Goal: Task Accomplishment & Management: Manage account settings

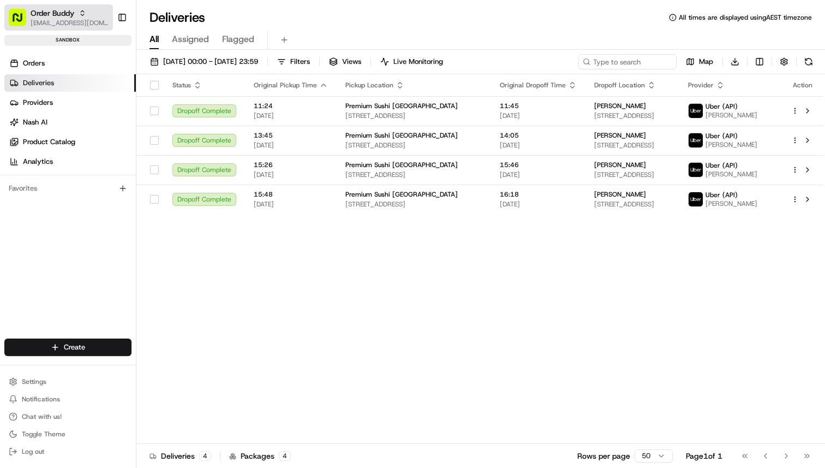
click at [76, 14] on div "Order Buddy" at bounding box center [70, 13] width 78 height 11
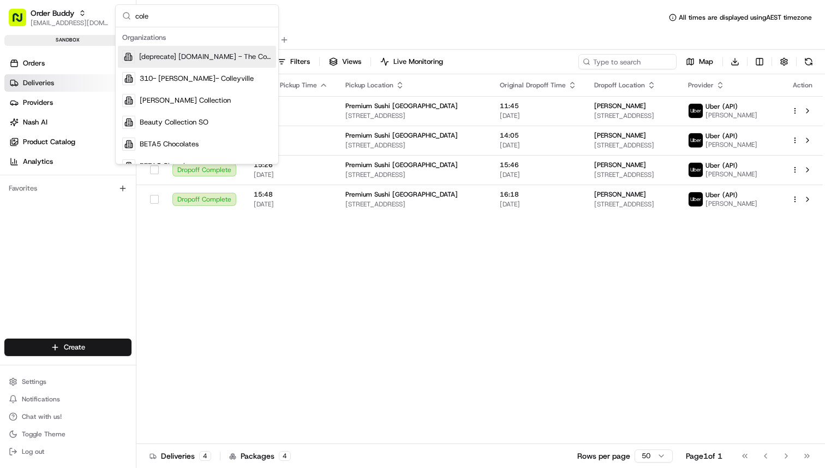
type input "coles"
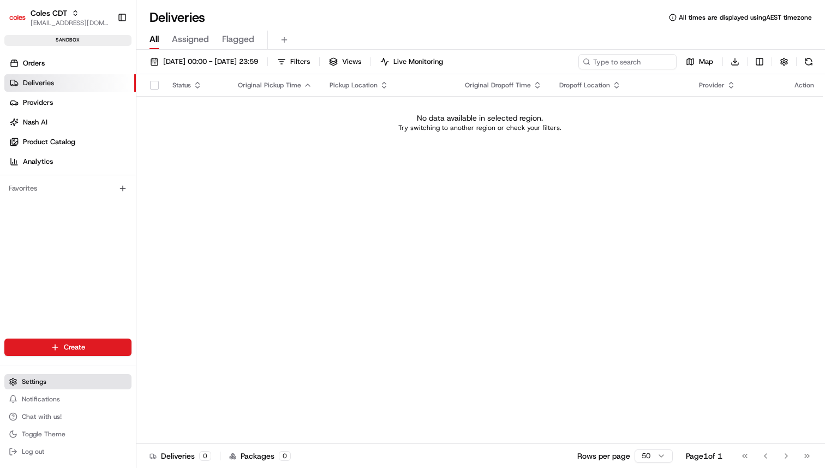
click at [103, 374] on button "Settings" at bounding box center [67, 381] width 127 height 15
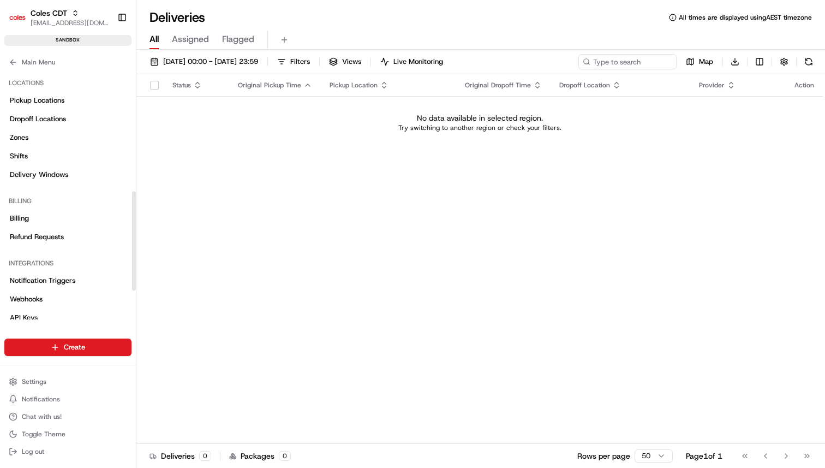
scroll to position [305, 0]
click at [89, 98] on link "Pickup Locations" at bounding box center [67, 99] width 127 height 17
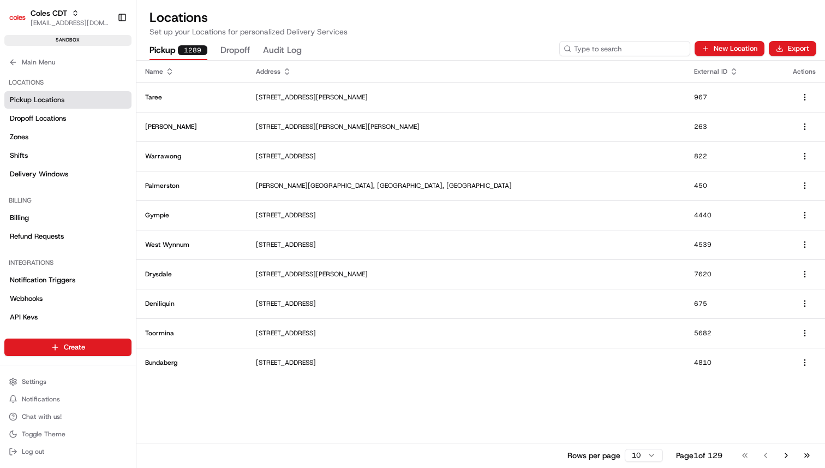
click at [648, 50] on input at bounding box center [624, 48] width 131 height 15
paste input "435"
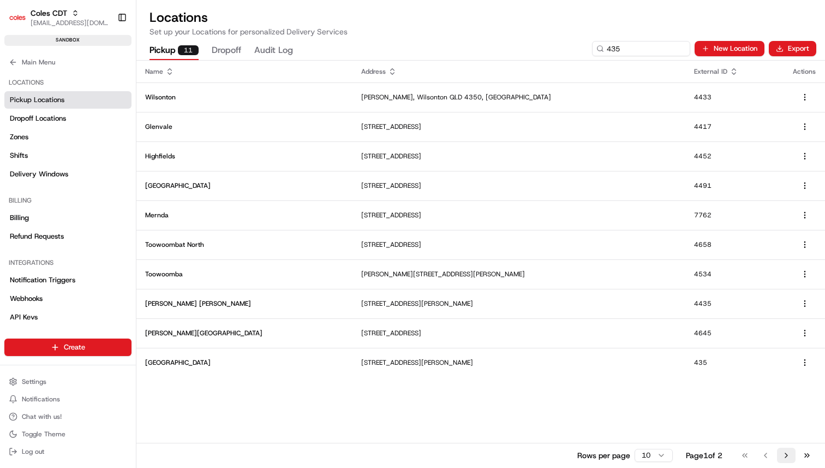
click at [786, 455] on button "Go to next page" at bounding box center [786, 454] width 19 height 15
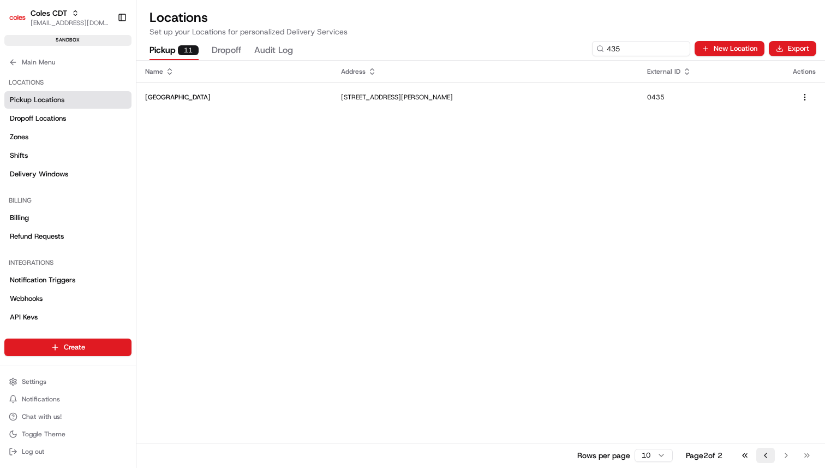
click at [766, 454] on button "Go to previous page" at bounding box center [765, 454] width 19 height 15
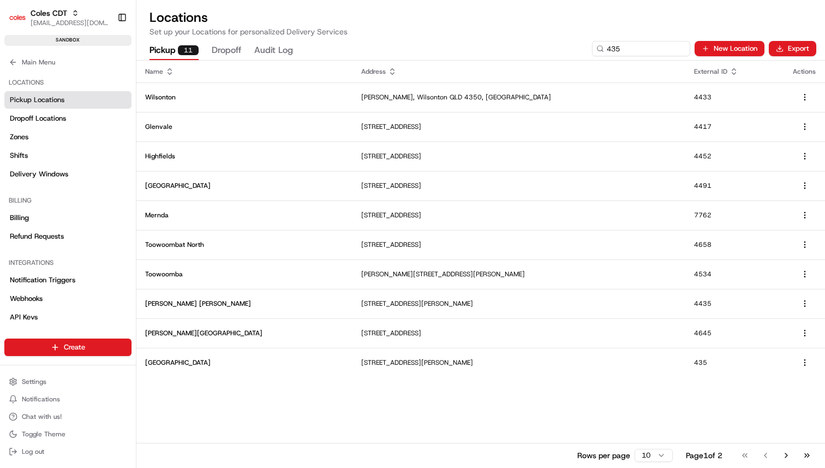
click at [729, 69] on icon at bounding box center [733, 71] width 9 height 9
click at [729, 72] on icon at bounding box center [733, 71] width 9 height 9
click at [650, 45] on input "435" at bounding box center [624, 48] width 131 height 15
paste input "78"
type input "478"
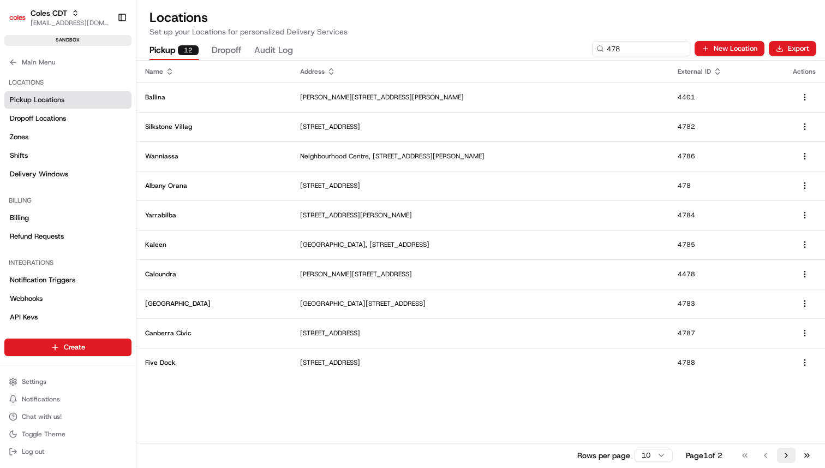
click at [787, 456] on button "Go to next page" at bounding box center [786, 454] width 19 height 15
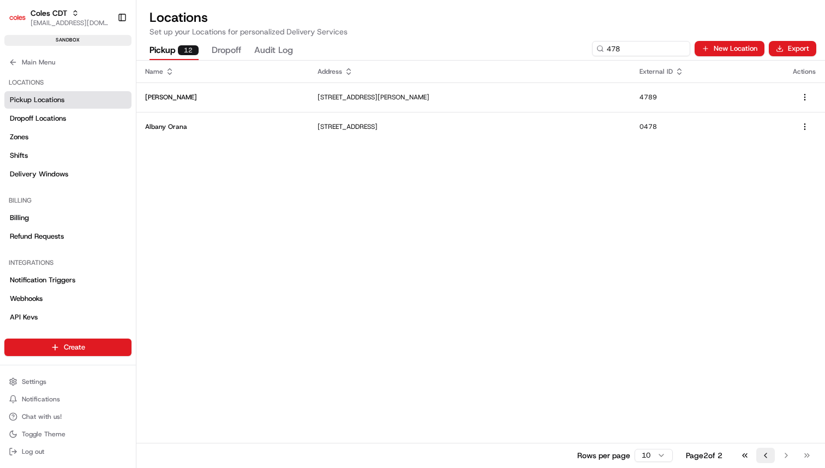
click at [763, 448] on button "Go to previous page" at bounding box center [765, 454] width 19 height 15
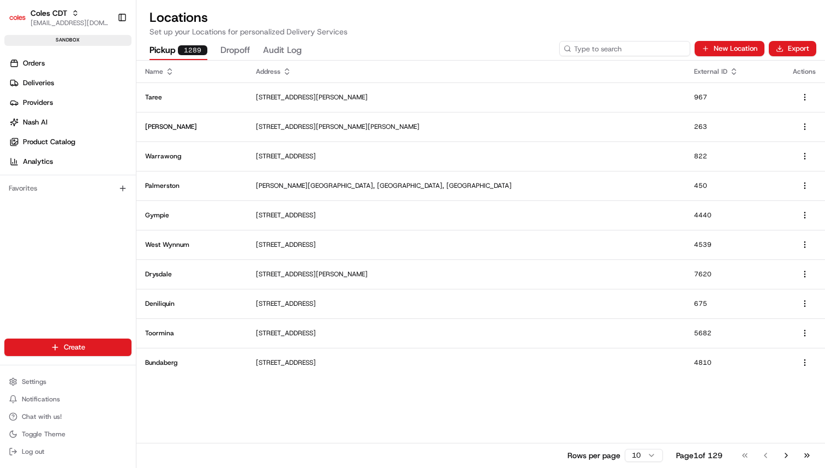
click at [622, 48] on input at bounding box center [624, 48] width 131 height 15
paste input "548"
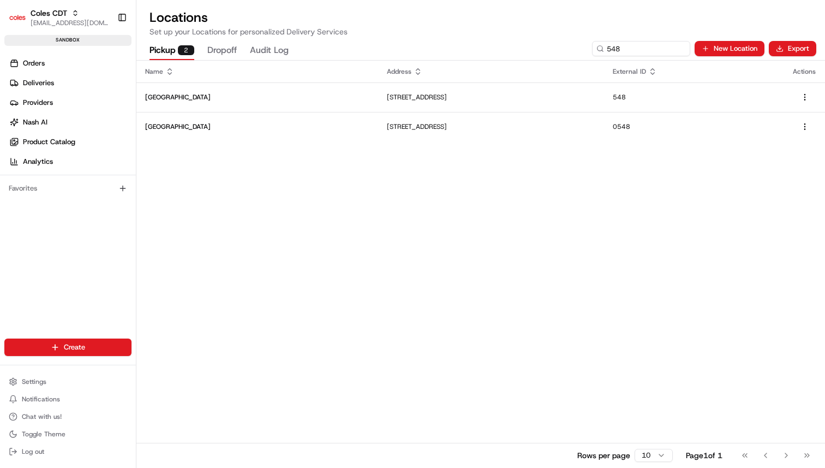
click at [606, 238] on div "Name Address External ID Actions Bairnsdale 96 Main St, Bairnsdale VIC 3875, Au…" at bounding box center [480, 264] width 688 height 406
click at [639, 46] on input "548" at bounding box center [624, 48] width 131 height 15
paste input "4520"
type input "4520"
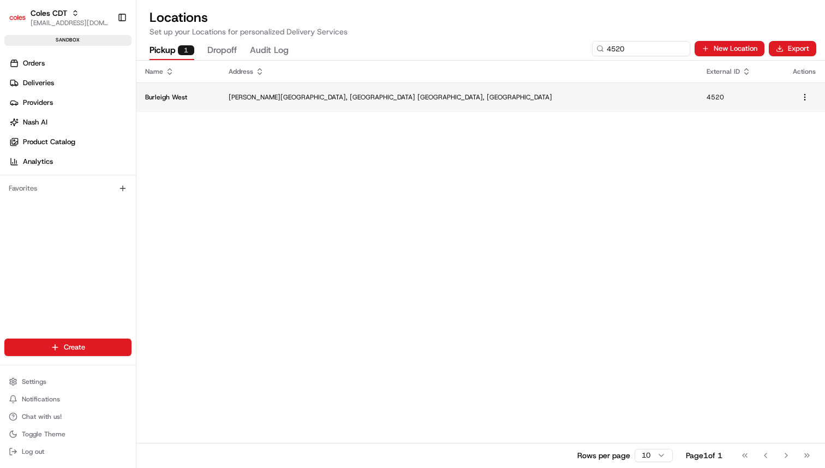
click at [592, 107] on td "Reedy Creek Rd, Burleigh Heads QLD, Australia" at bounding box center [459, 96] width 478 height 29
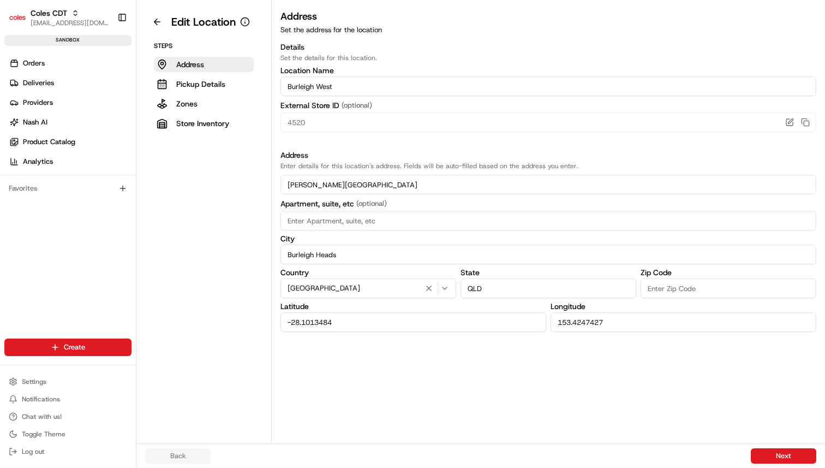
click at [531, 414] on div "Address Set the address for the location Details Set the details for this locat…" at bounding box center [548, 226] width 553 height 434
click at [163, 21] on button at bounding box center [157, 21] width 24 height 17
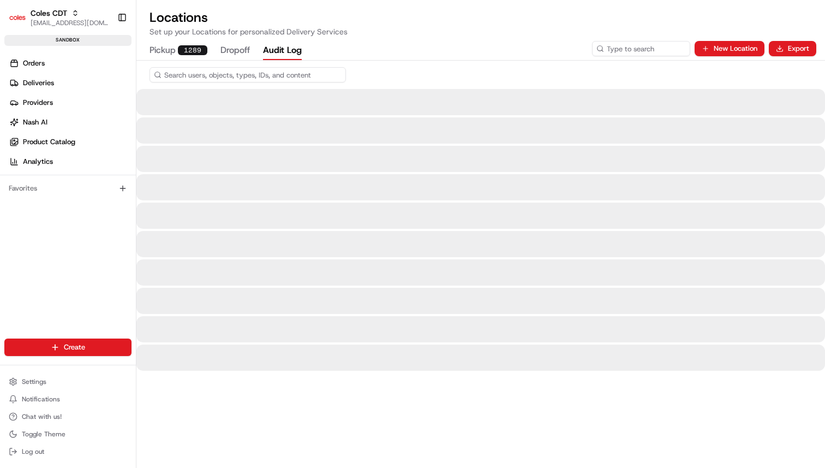
click at [286, 52] on button "Audit Log" at bounding box center [282, 50] width 39 height 19
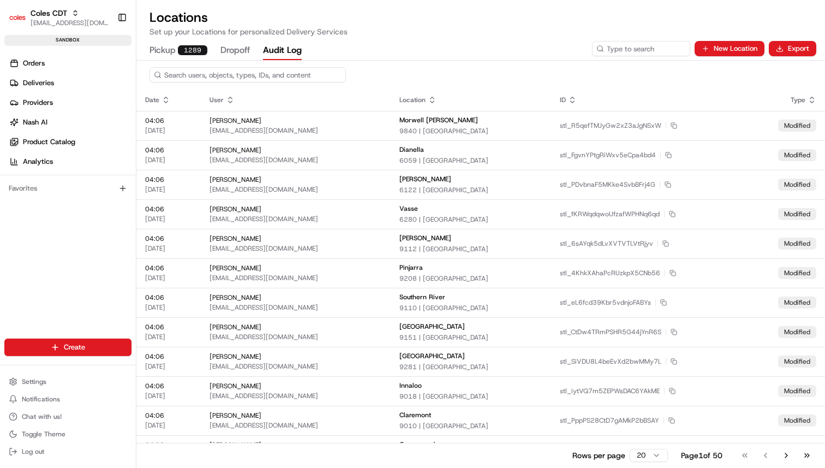
click at [325, 77] on input at bounding box center [247, 74] width 196 height 15
paste input "4520"
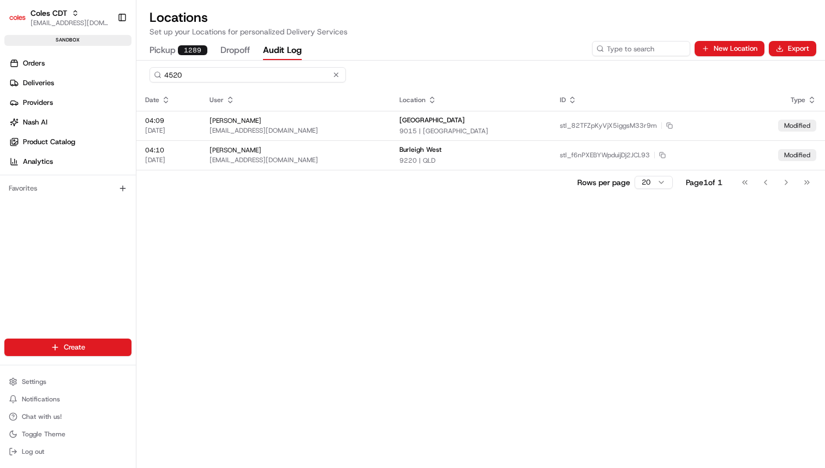
type input "4520"
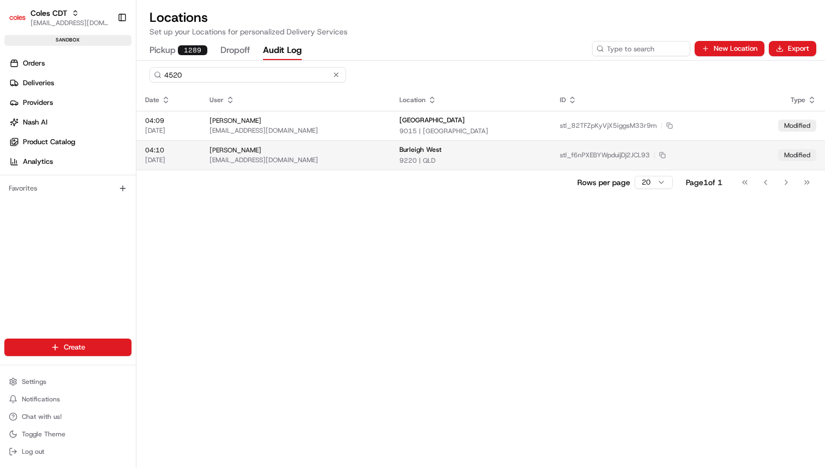
click at [382, 151] on div "Sudha Kurnool" at bounding box center [295, 150] width 172 height 9
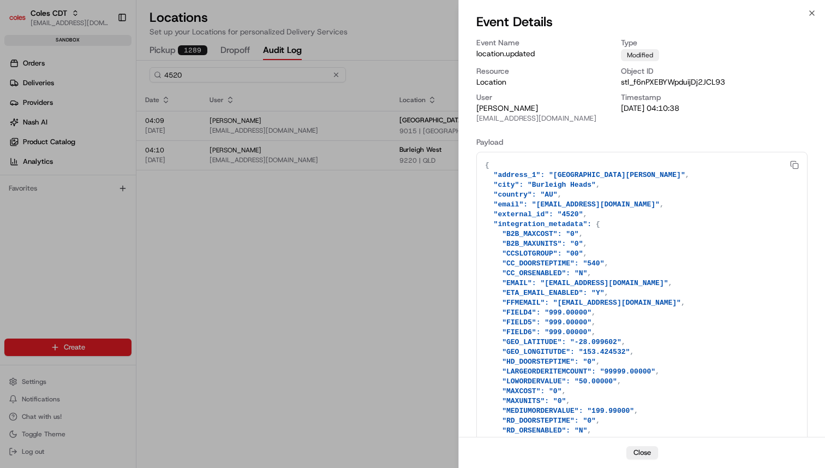
click at [356, 276] on div at bounding box center [412, 234] width 825 height 468
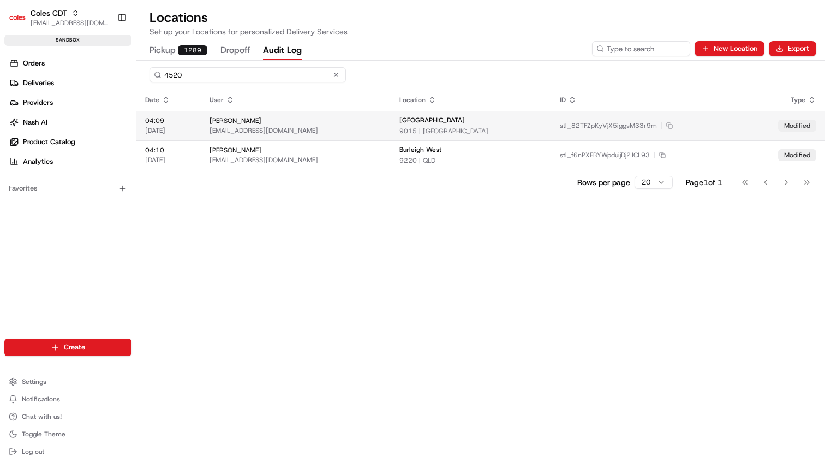
click at [382, 125] on div "Sudha Kurnool srisudha.kurnool@coles.com.au" at bounding box center [295, 125] width 172 height 19
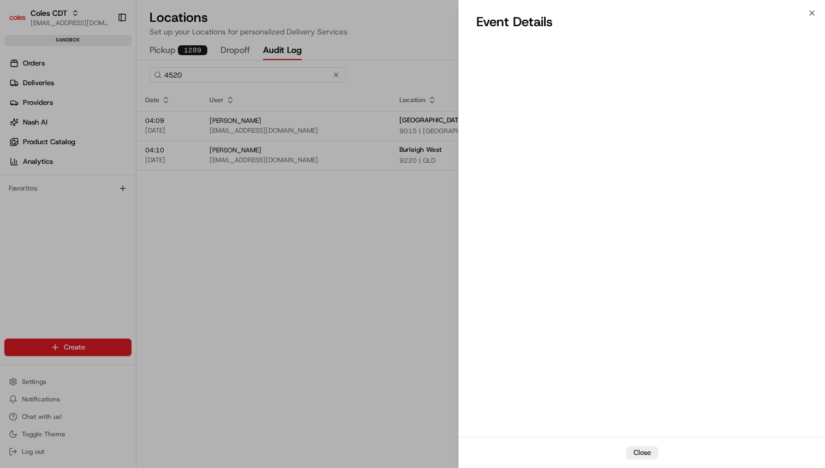
click at [405, 308] on div at bounding box center [412, 234] width 825 height 468
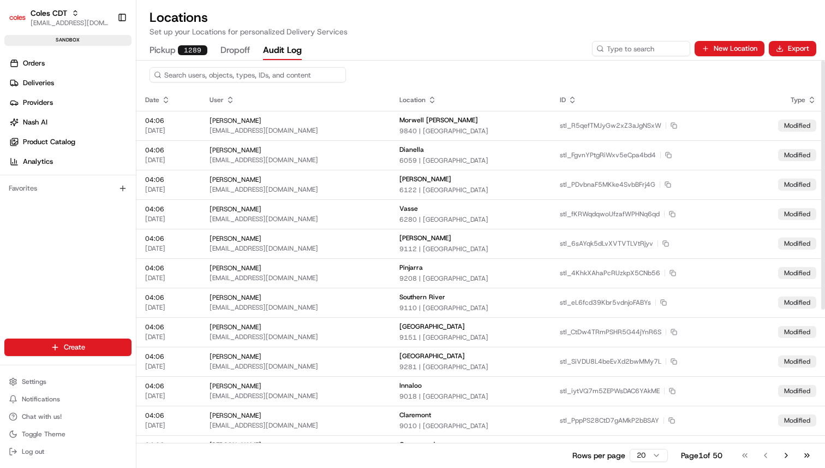
click at [247, 74] on input at bounding box center [247, 74] width 196 height 15
paste input "stl_f6nPXEBYWpduijDj2JCL93"
type input "stl_f6nPXEBYWpduijDj2JCL93"
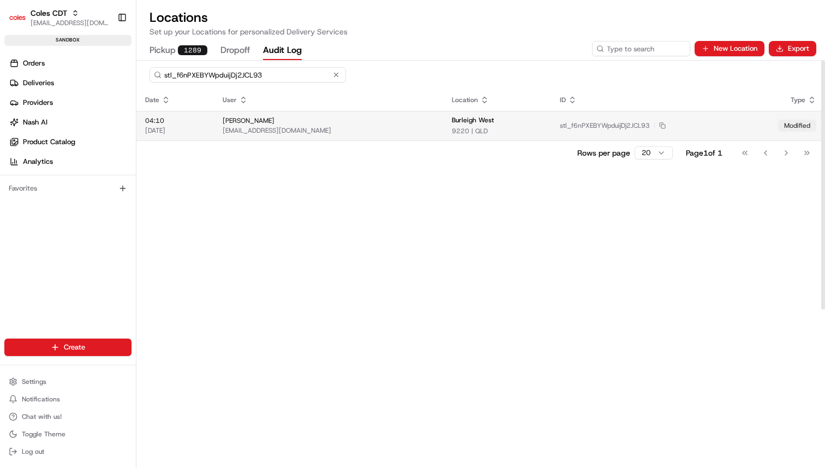
click at [343, 127] on div "[EMAIL_ADDRESS][DOMAIN_NAME]" at bounding box center [329, 130] width 212 height 9
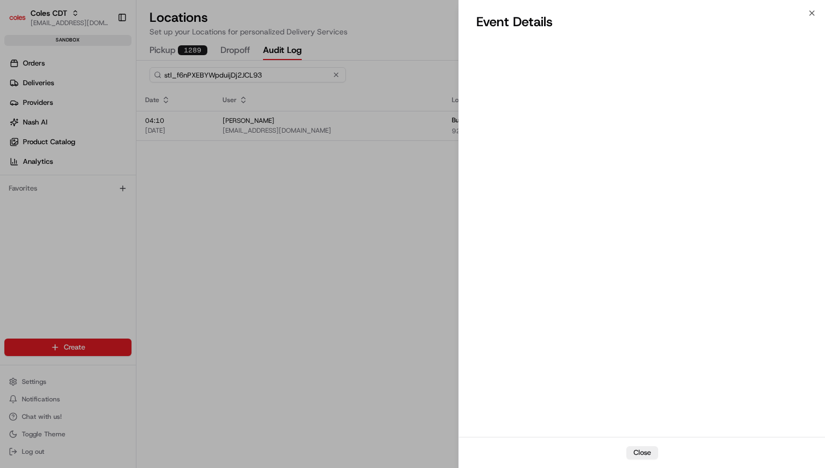
click at [409, 227] on div at bounding box center [412, 234] width 825 height 468
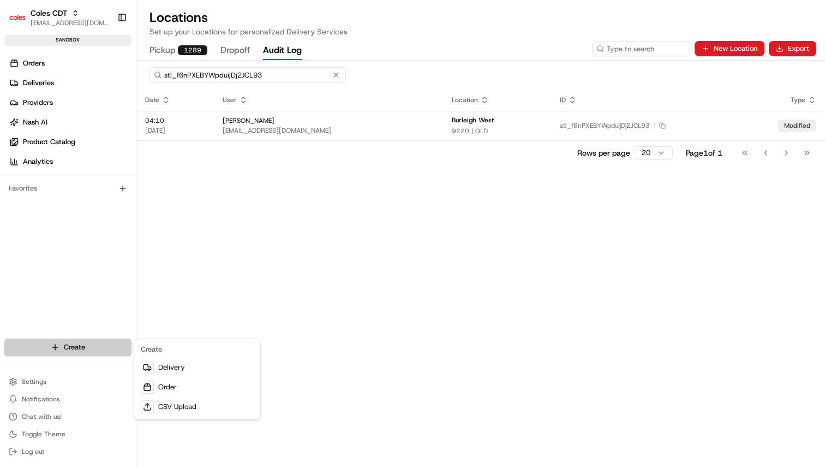
click at [107, 348] on html "Coles CDT ben@usenash.com Toggle Sidebar sandbox Orders Deliveries Providers Na…" at bounding box center [412, 234] width 825 height 468
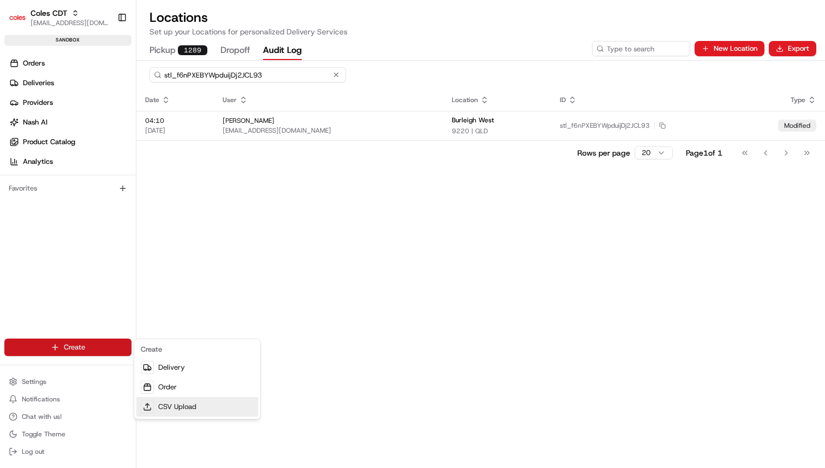
click at [175, 400] on link "CSV Upload" at bounding box center [197, 407] width 122 height 20
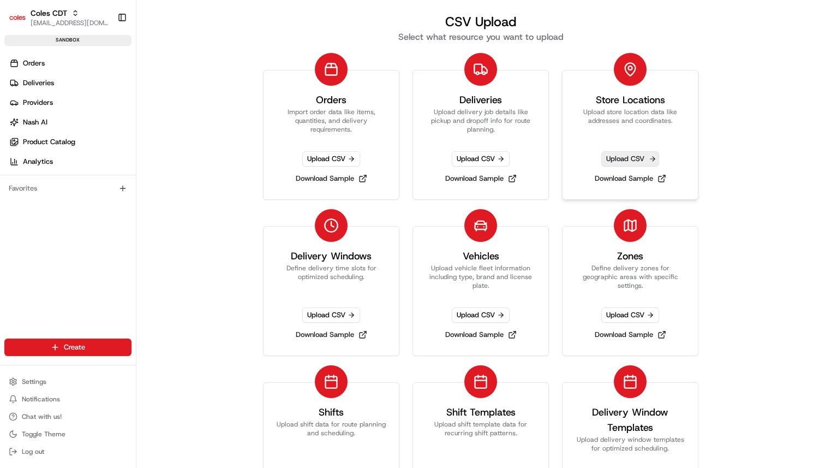
click at [626, 157] on span "Upload CSV" at bounding box center [630, 158] width 58 height 15
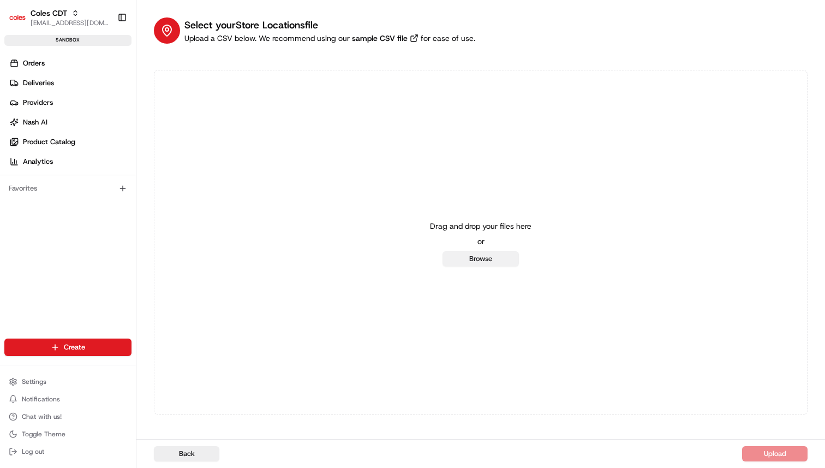
click at [505, 260] on button "Browse" at bounding box center [480, 258] width 76 height 15
click at [374, 28] on h1 "Select your Store Locations file" at bounding box center [329, 24] width 291 height 15
click at [375, 34] on link "sample CSV file" at bounding box center [385, 38] width 71 height 11
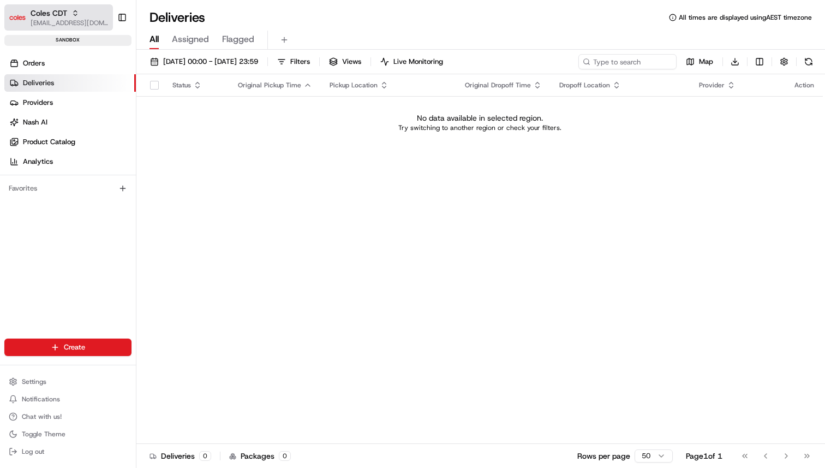
click at [73, 16] on icon "button" at bounding box center [75, 13] width 8 height 8
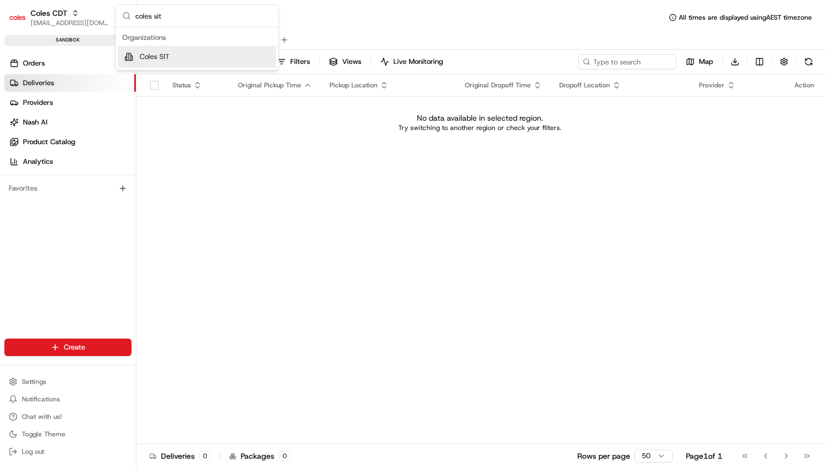
type input "coles sit"
click at [168, 55] on span "Coles SIT" at bounding box center [155, 57] width 30 height 10
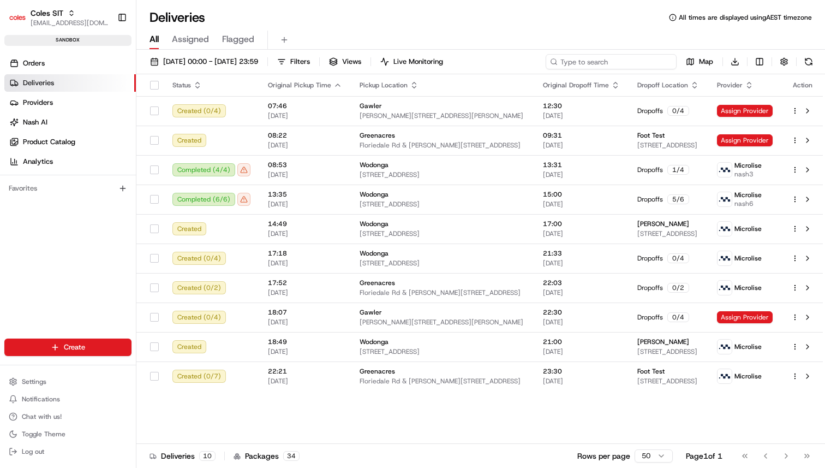
click at [641, 63] on input at bounding box center [611, 61] width 131 height 15
paste input "216640120"
type input "216640120"
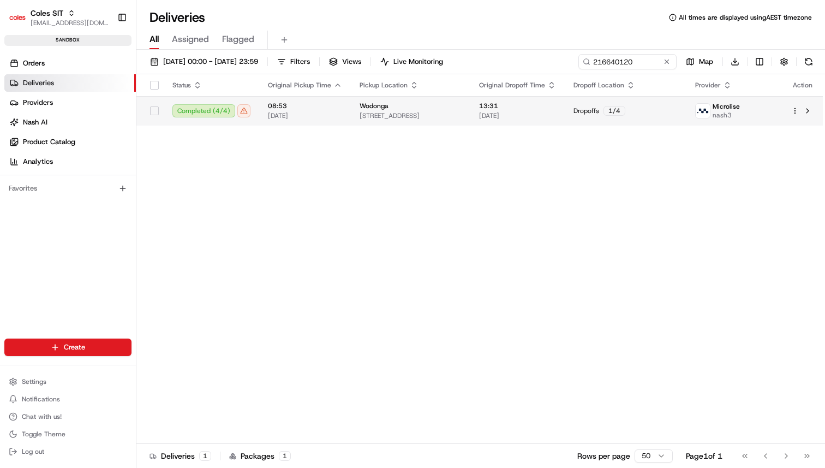
click at [418, 101] on td "Wodonga 1-13 South St, Wodonga, VIC 3690, AU" at bounding box center [410, 110] width 119 height 29
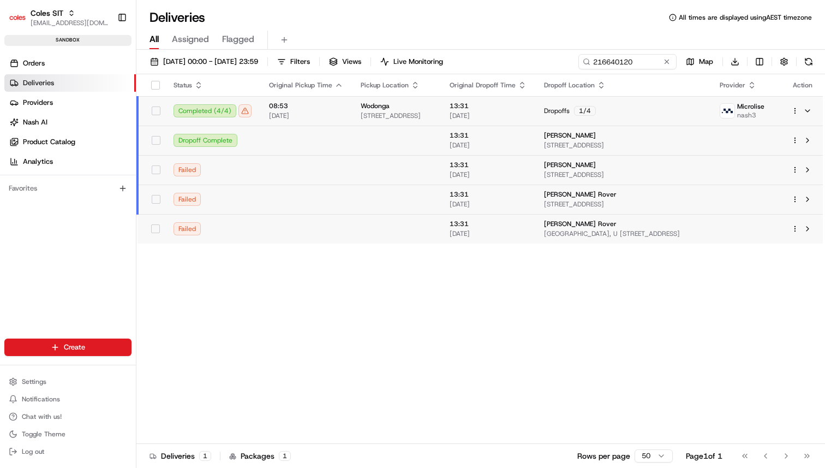
click at [189, 169] on div "Failed" at bounding box center [212, 169] width 78 height 13
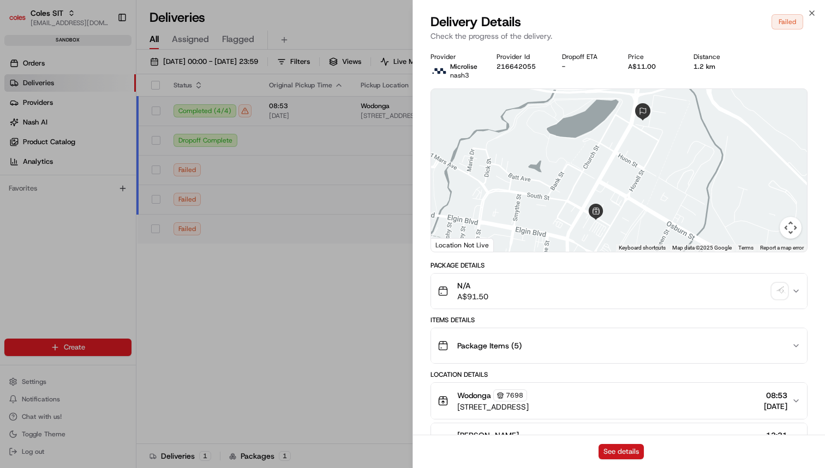
click at [628, 451] on button "See details" at bounding box center [620, 451] width 45 height 15
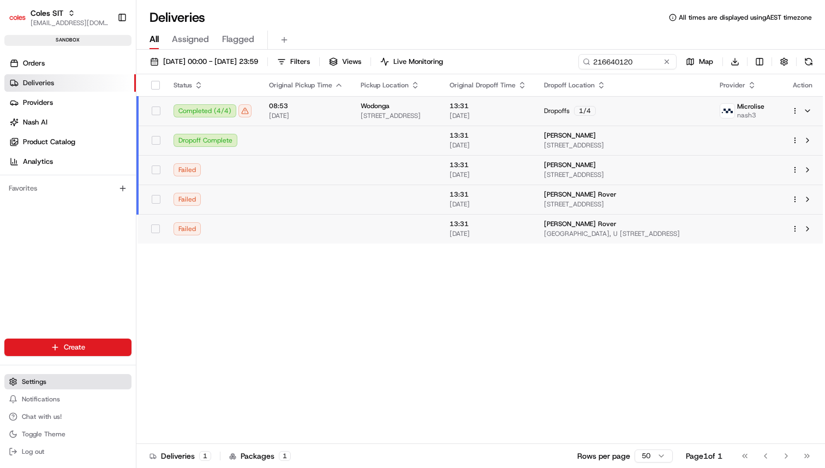
click at [52, 385] on button "Settings" at bounding box center [67, 381] width 127 height 15
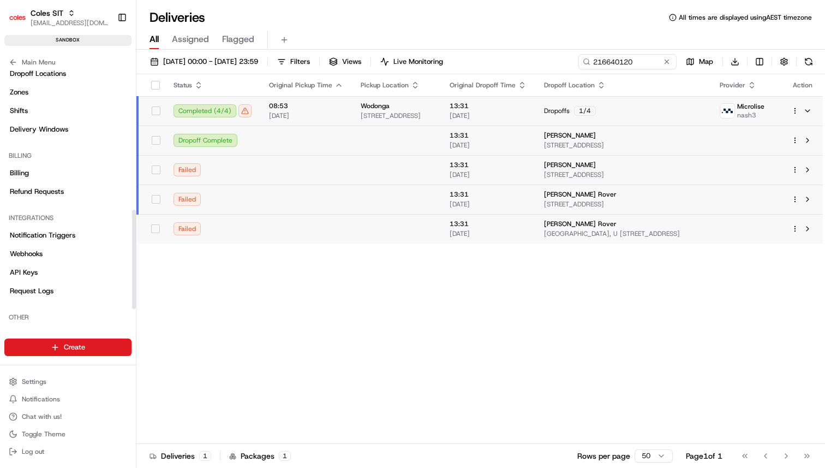
scroll to position [378, 0]
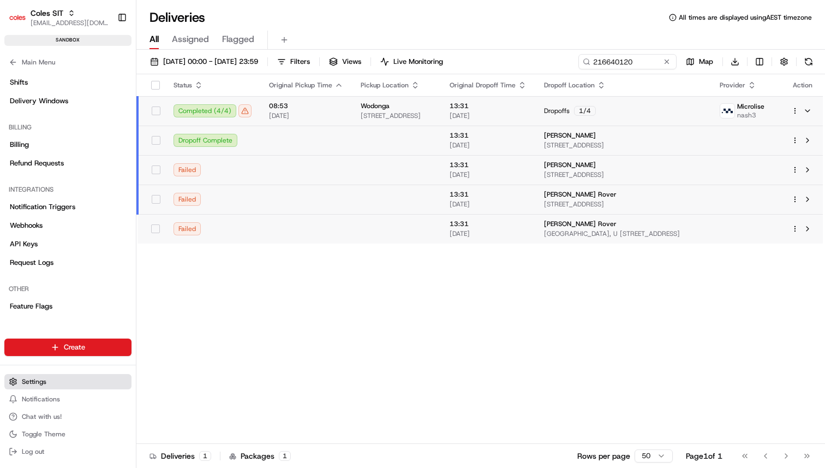
click at [65, 376] on button "Settings" at bounding box center [67, 381] width 127 height 15
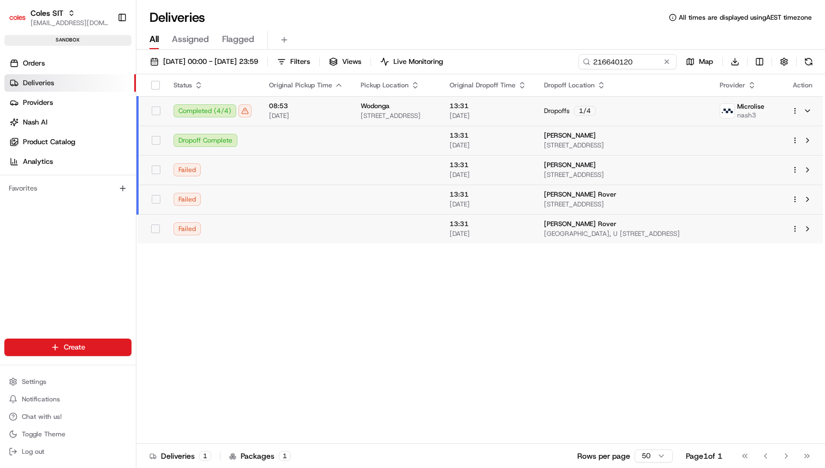
click at [109, 366] on div "Create Settings Notifications Chat with us! Toggle Theme Log out" at bounding box center [68, 398] width 136 height 138
click at [109, 380] on button "Settings" at bounding box center [67, 381] width 127 height 15
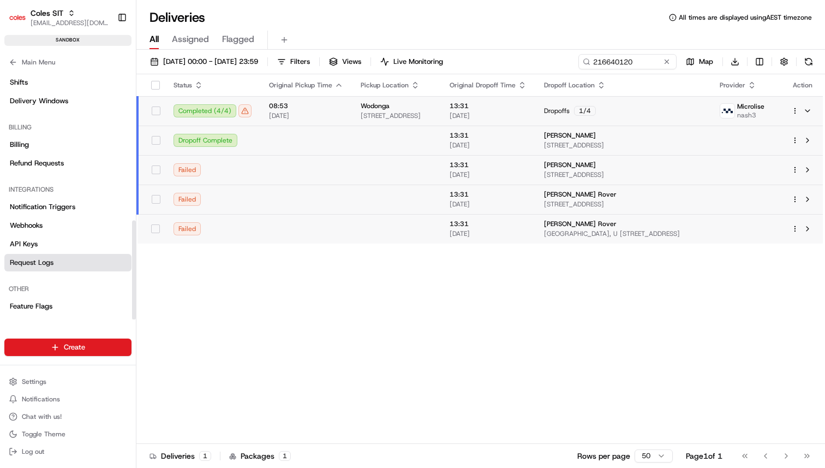
click at [87, 268] on link "Request Logs" at bounding box center [67, 262] width 127 height 17
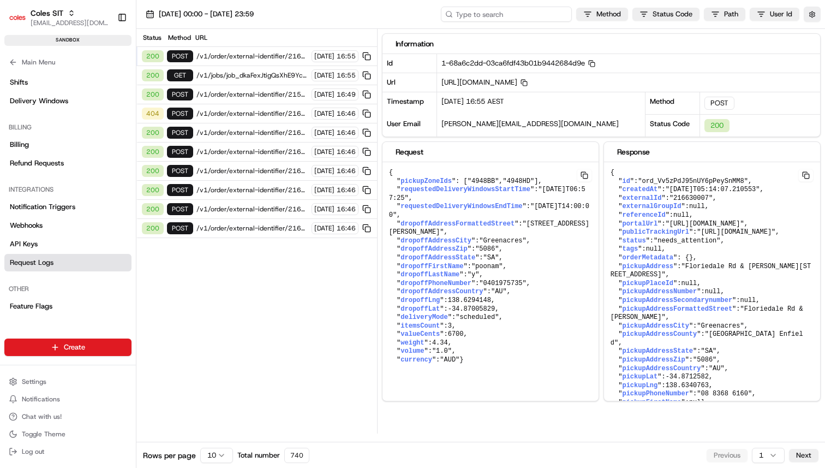
click at [541, 20] on input at bounding box center [506, 14] width 131 height 15
paste input "216640120"
type input "216640120"
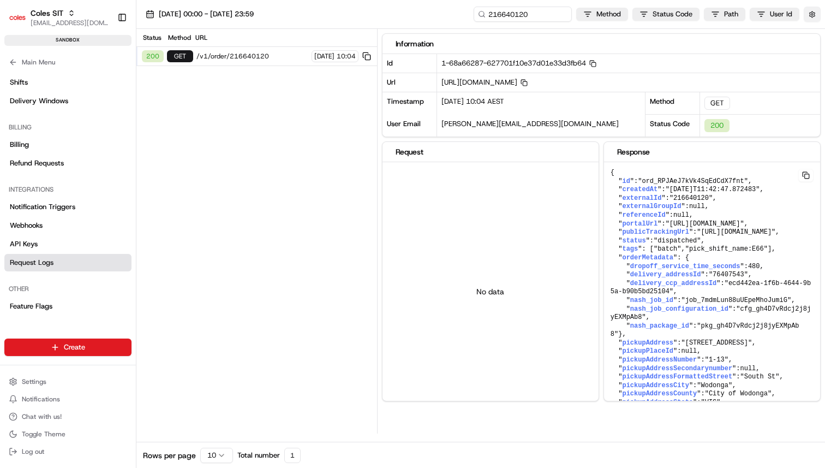
click at [816, 15] on button "button" at bounding box center [812, 14] width 17 height 15
click at [811, 32] on button "Display Only Provider Logs" at bounding box center [813, 33] width 9 height 9
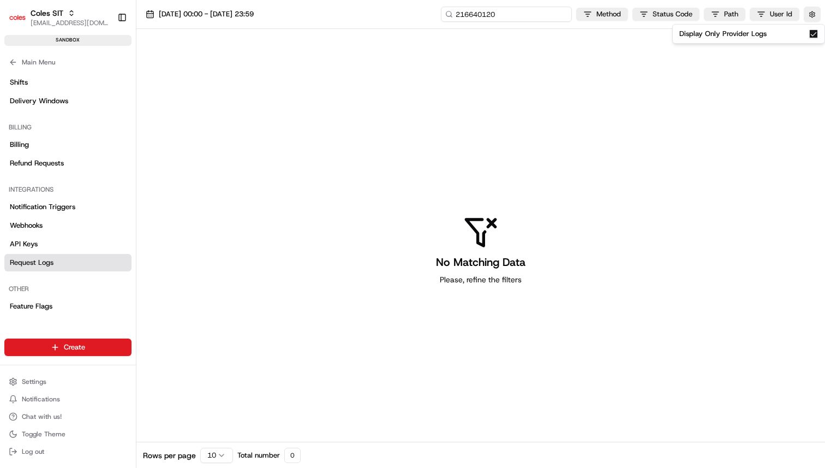
click at [535, 11] on input "216640120" at bounding box center [506, 14] width 131 height 15
paste input "216640120"
type input "216640120 216640120"
click at [531, 14] on input "216640120 216640120" at bounding box center [506, 14] width 131 height 15
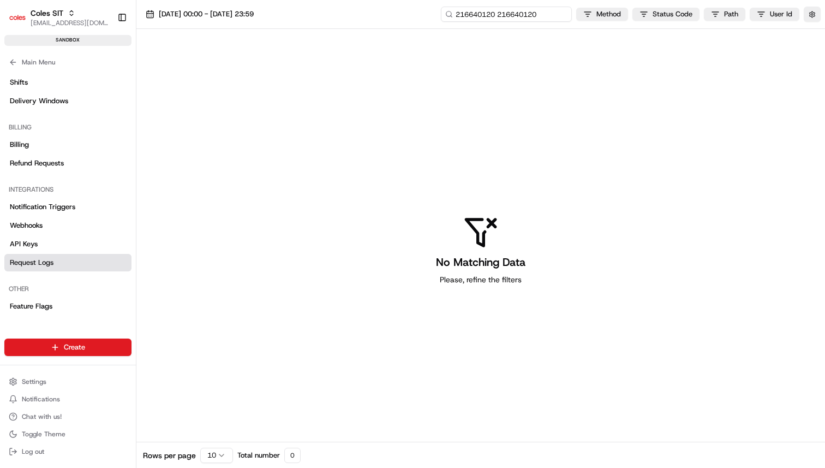
type input "216640120"
paste input "216640120"
type input "216640120"
click at [538, 14] on input "216640120" at bounding box center [506, 14] width 131 height 15
paste input "job_7mdmLun88uUEpeMhoJumiG"
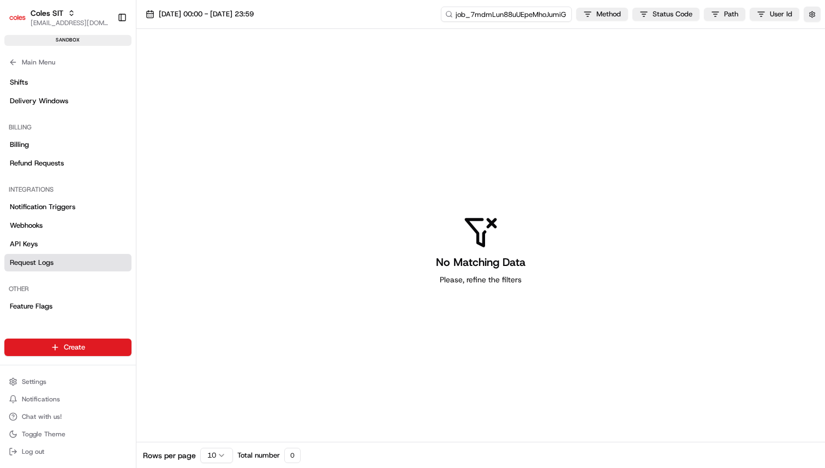
type input "job_7mdmLun88uUEpeMhoJumiG"
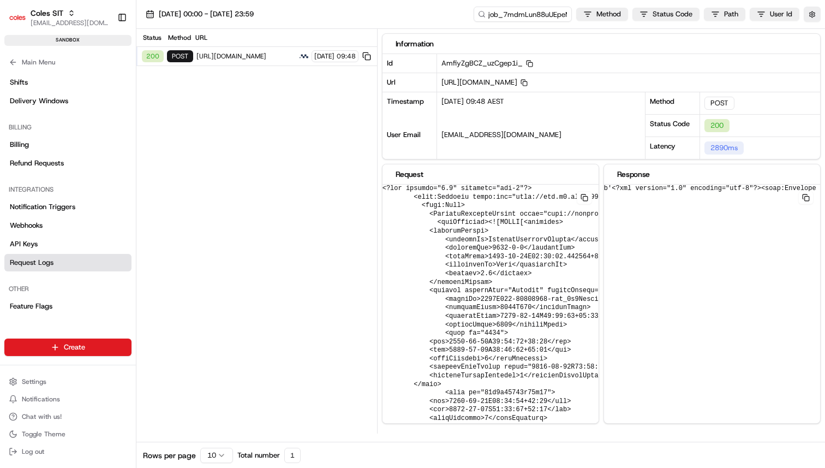
click at [298, 58] on img at bounding box center [303, 56] width 11 height 11
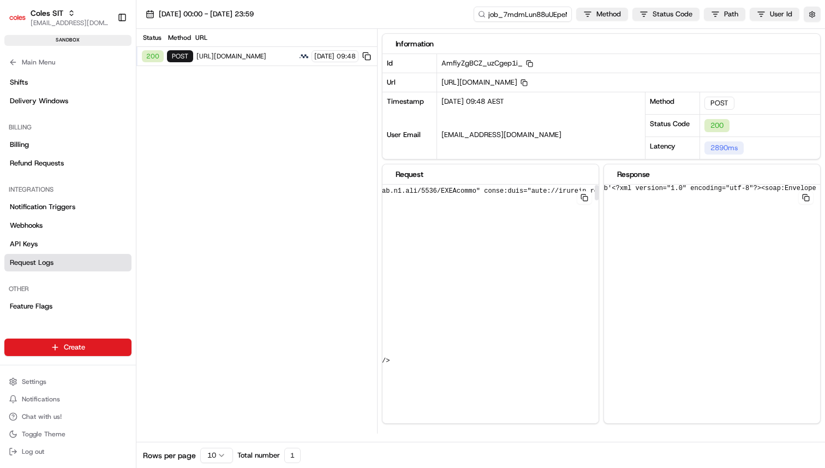
scroll to position [0, 378]
click at [517, 5] on div "21/08/2025 00:00 - 21/08/2025 23:59 job_7mdmLun88uUEpeMhoJumiG Method Status Co…" at bounding box center [480, 14] width 688 height 29
click at [517, 12] on input "job_7mdmLun88uUEpeMhoJumiG" at bounding box center [506, 14] width 131 height 15
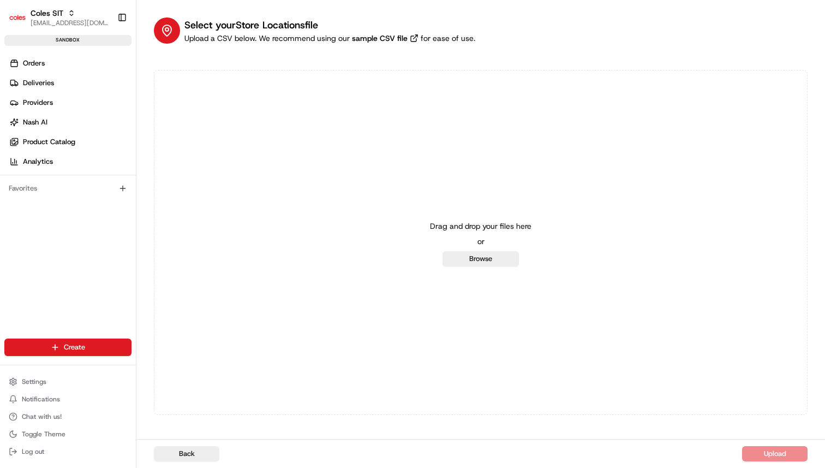
click at [103, 93] on ul "Orders Deliveries Providers Nash AI Product Catalog Analytics" at bounding box center [69, 113] width 131 height 116
click at [92, 83] on link "Deliveries" at bounding box center [69, 82] width 131 height 17
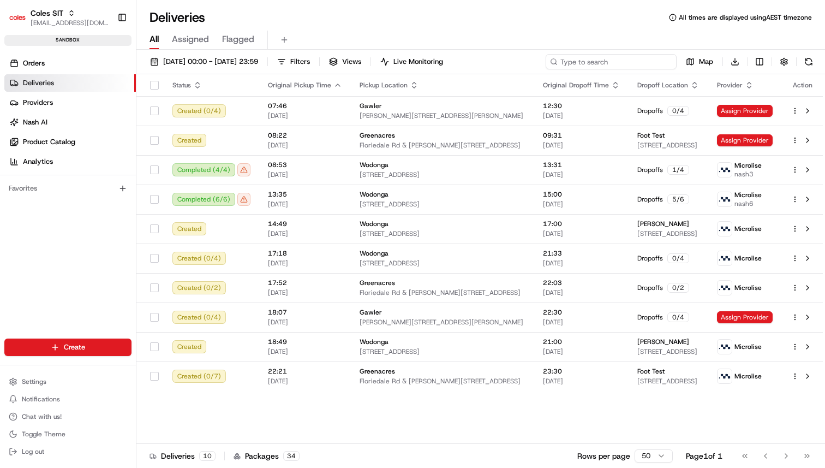
click at [645, 63] on input at bounding box center [611, 61] width 131 height 15
paste input "216640120"
type input "216640120"
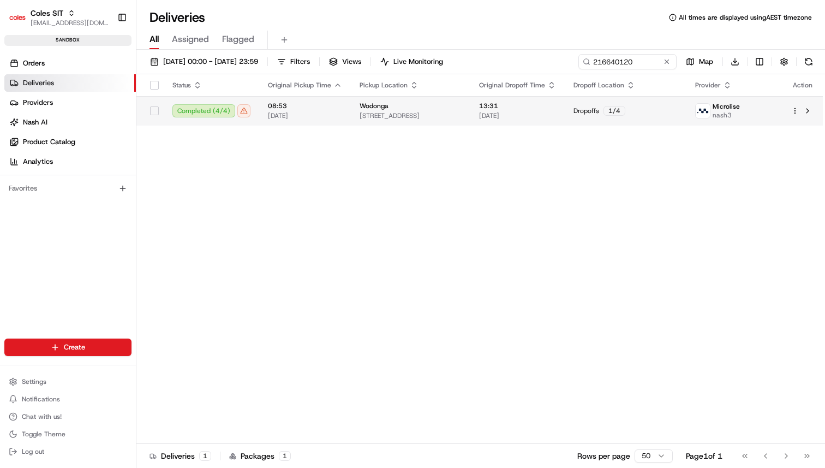
click at [556, 115] on span "[DATE]" at bounding box center [517, 115] width 77 height 9
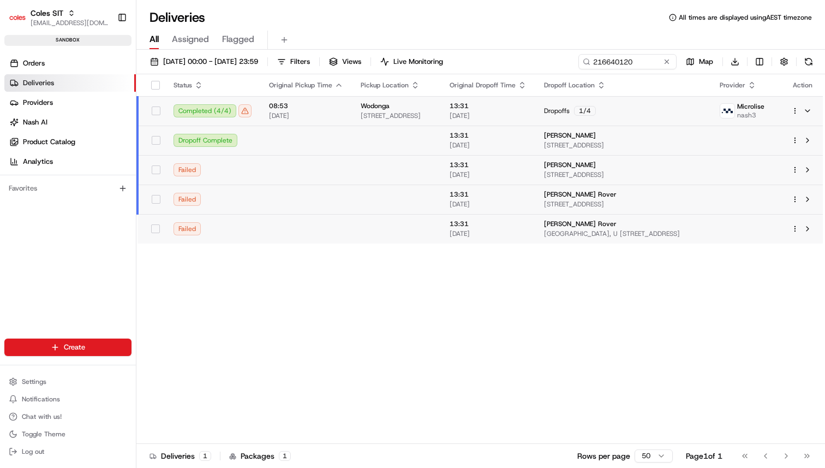
click at [633, 310] on div "Status Original Pickup Time Pickup Location Original Dropoff Time Dropoff Locat…" at bounding box center [479, 258] width 686 height 369
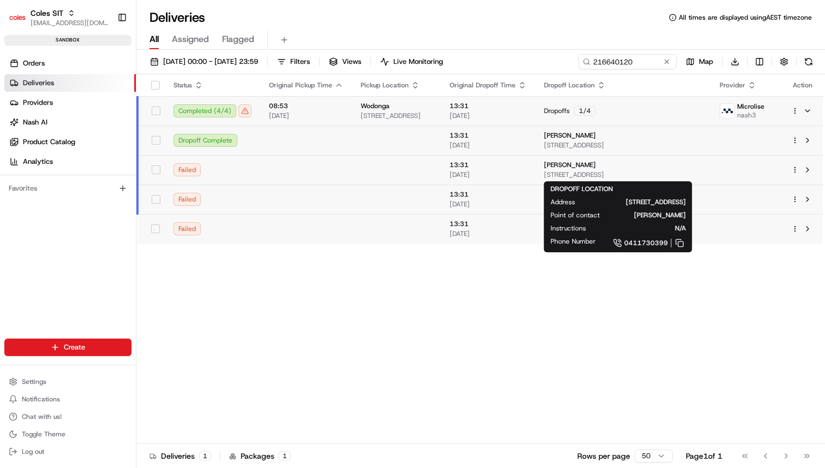
click at [594, 170] on span "15 Wodonga St, WODONGA, VIC 3690, AU" at bounding box center [623, 174] width 158 height 9
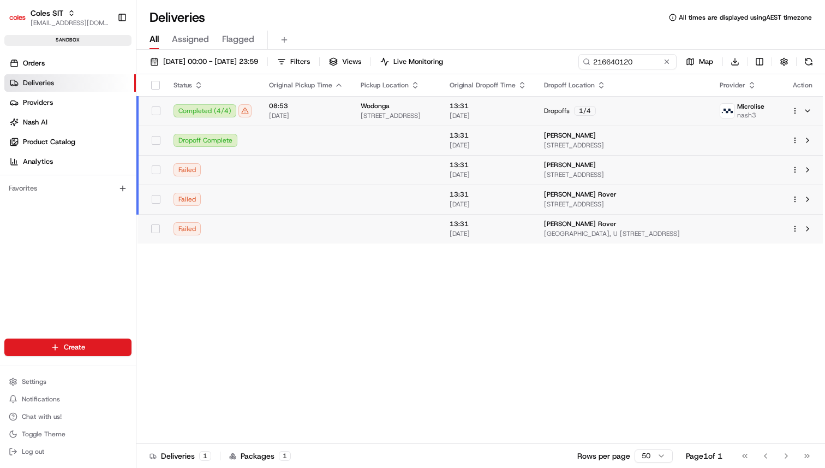
click at [441, 197] on td at bounding box center [396, 198] width 89 height 29
click at [595, 197] on span "Prateek Rover" at bounding box center [580, 194] width 73 height 9
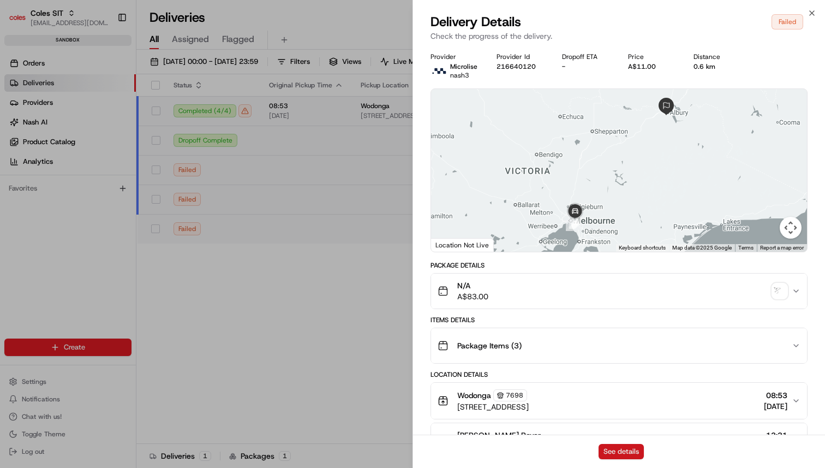
click at [631, 450] on button "See details" at bounding box center [620, 451] width 45 height 15
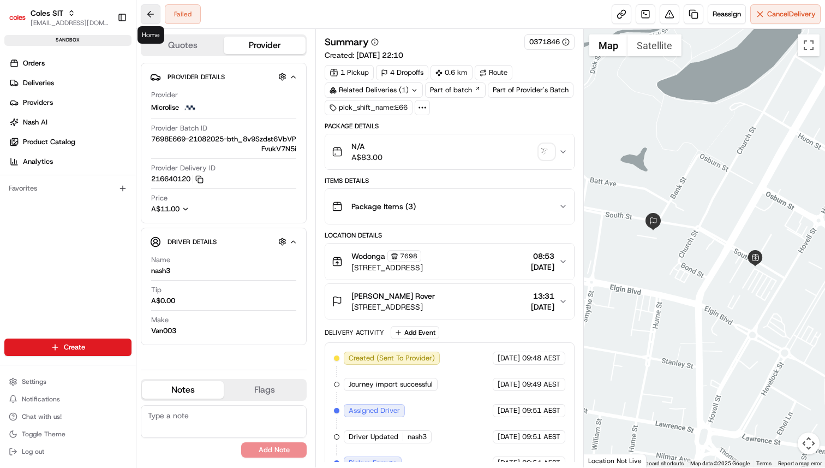
click at [159, 17] on button at bounding box center [151, 14] width 20 height 20
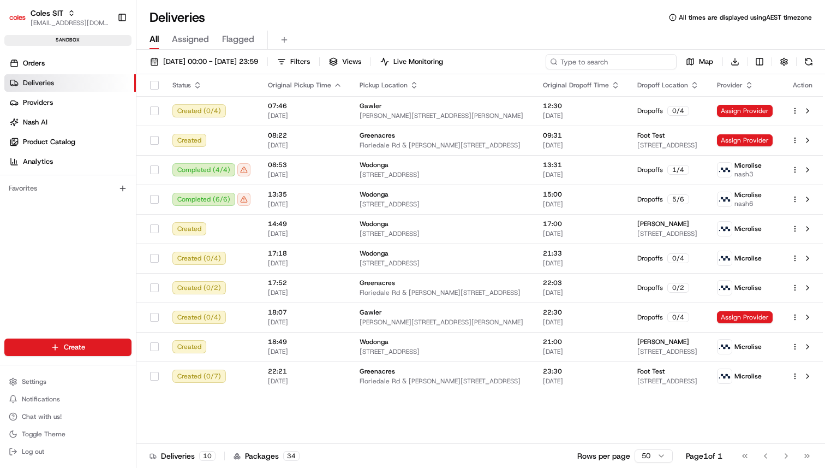
click at [660, 62] on input at bounding box center [611, 61] width 131 height 15
paste input "216642055"
type input "216642055"
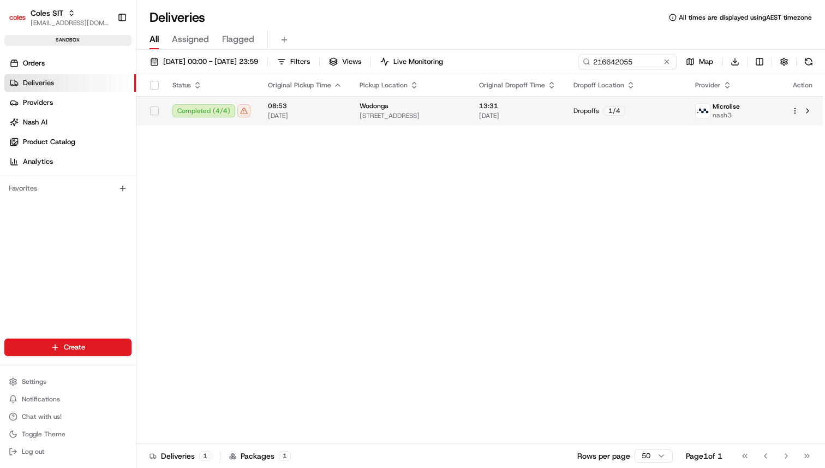
click at [297, 105] on span "08:53" at bounding box center [305, 105] width 74 height 9
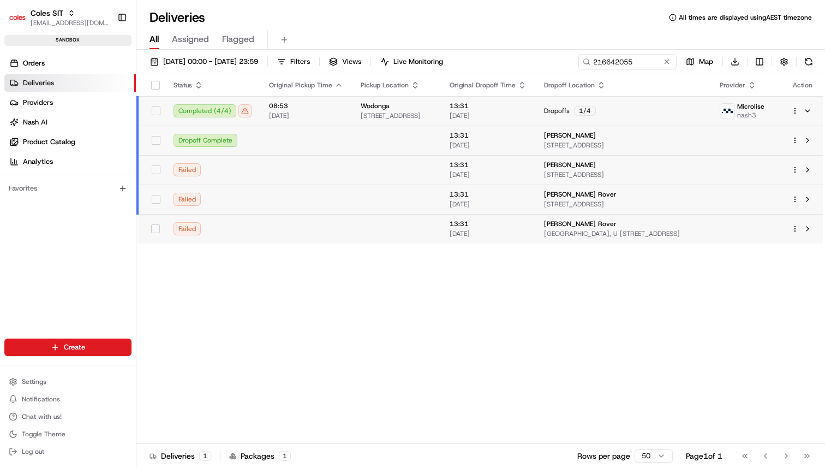
click at [678, 229] on span "[GEOGRAPHIC_DATA], U [STREET_ADDRESS]" at bounding box center [623, 233] width 158 height 9
click at [574, 215] on td "[PERSON_NAME] [GEOGRAPHIC_DATA], U [STREET_ADDRESS]" at bounding box center [623, 228] width 176 height 29
click at [395, 165] on td at bounding box center [396, 169] width 89 height 29
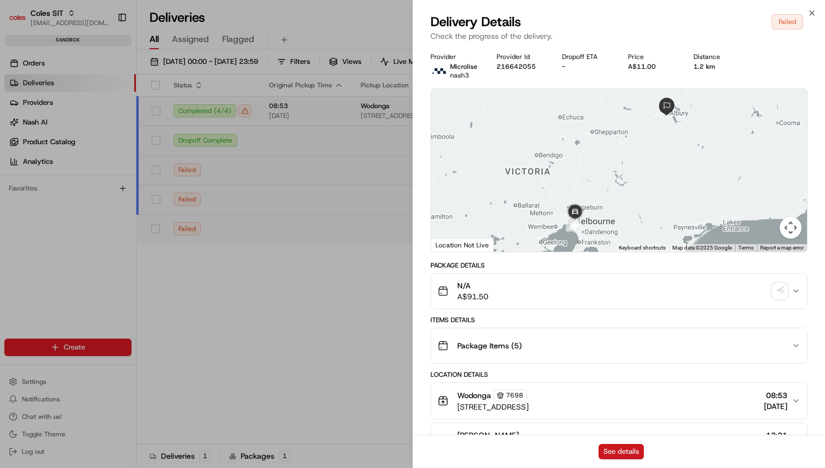
click at [628, 452] on button "See details" at bounding box center [620, 451] width 45 height 15
